Goal: Task Accomplishment & Management: Manage account settings

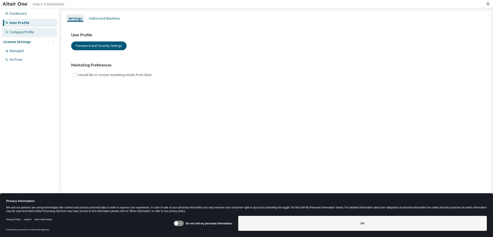
click at [22, 32] on div "Company Profile" at bounding box center [22, 32] width 24 height 4
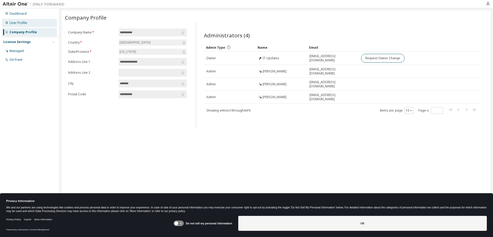
click at [22, 25] on div "User Profile" at bounding box center [19, 23] width 18 height 4
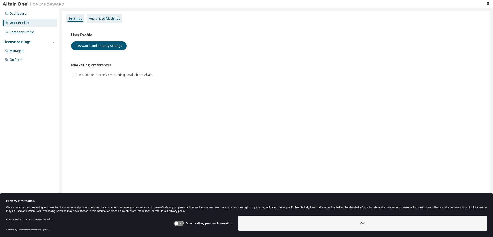
click at [109, 20] on div "Authorized Machines" at bounding box center [104, 18] width 31 height 4
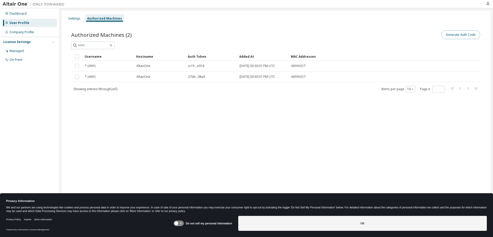
click at [458, 35] on button "Generate Auth Code" at bounding box center [460, 34] width 39 height 9
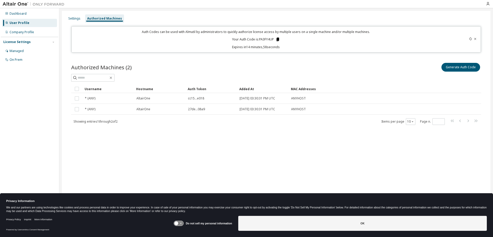
click at [278, 39] on icon at bounding box center [277, 40] width 3 height 4
